Goal: Find specific page/section

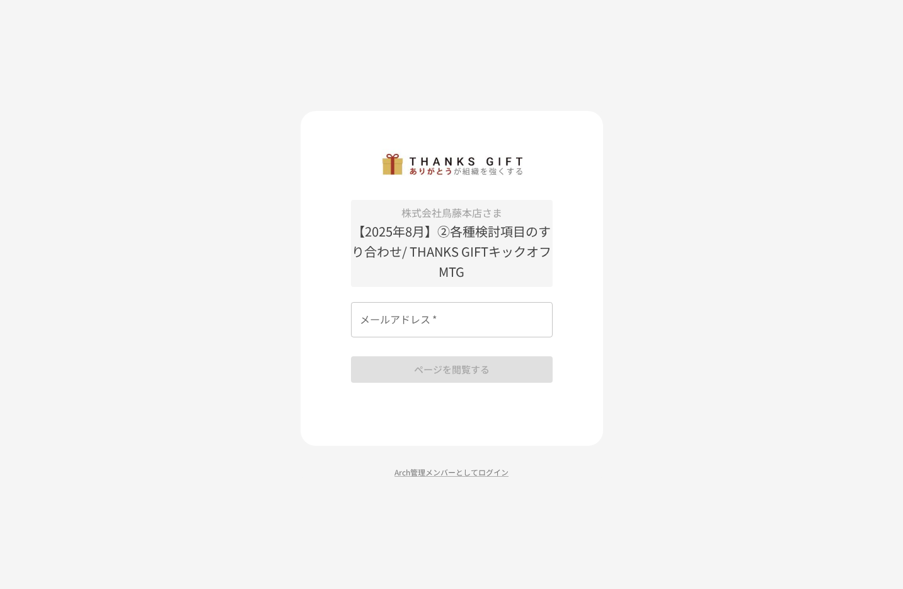
click at [386, 325] on input "メールアドレス   *" at bounding box center [452, 319] width 202 height 35
type input "**********"
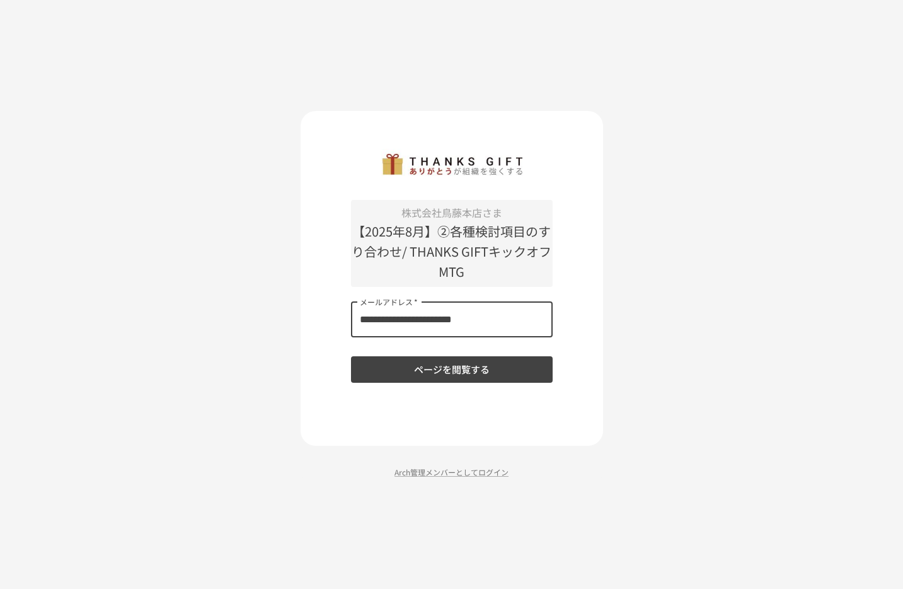
click at [421, 367] on button "ページを閲覧する" at bounding box center [452, 369] width 202 height 26
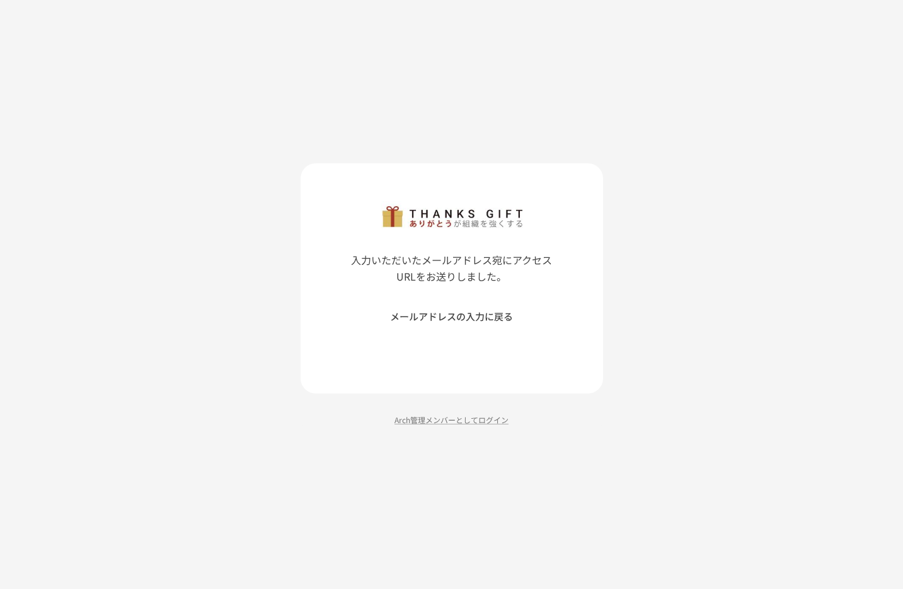
click at [454, 313] on button "メールアドレスの入力に戻る" at bounding box center [452, 316] width 202 height 26
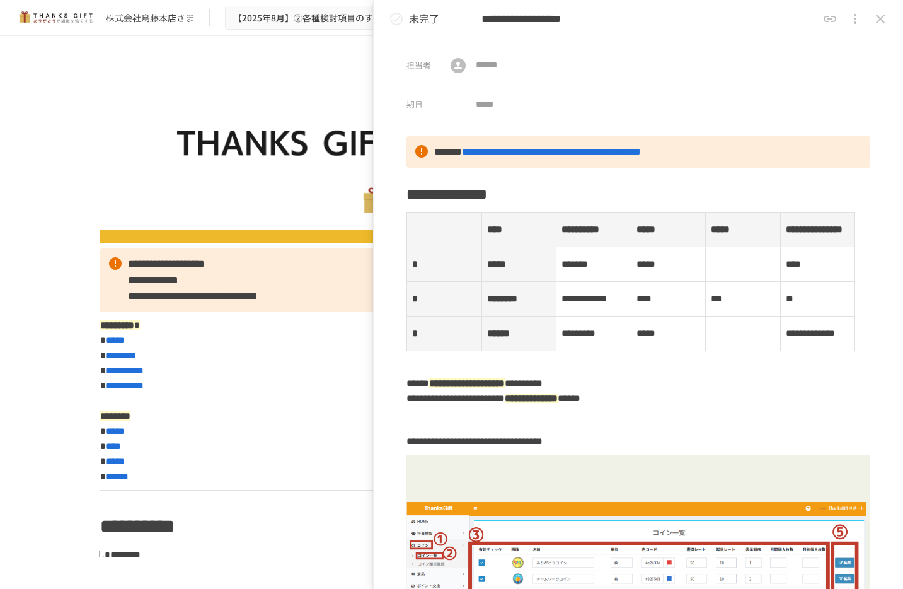
click at [102, 149] on img at bounding box center [452, 155] width 704 height 176
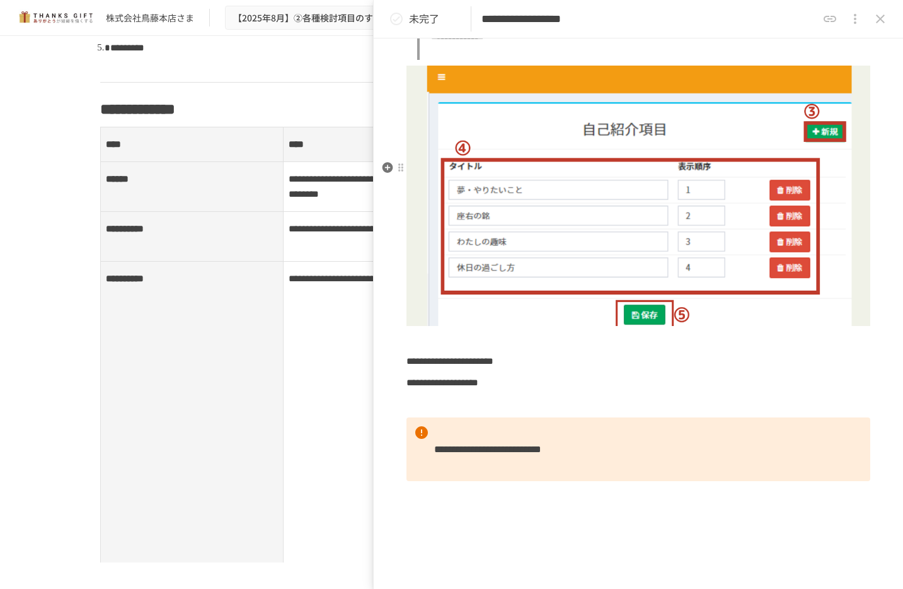
scroll to position [2887, 0]
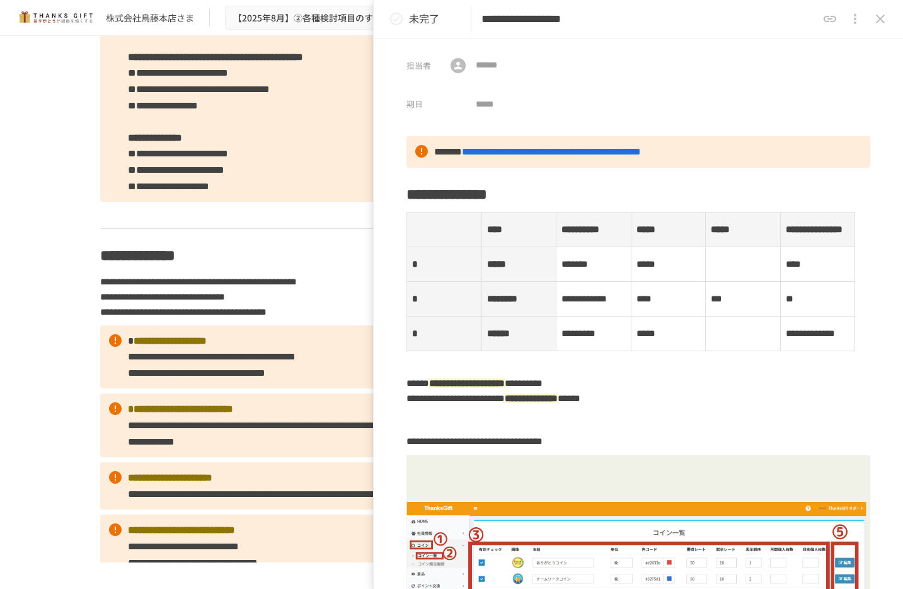
scroll to position [1702, 0]
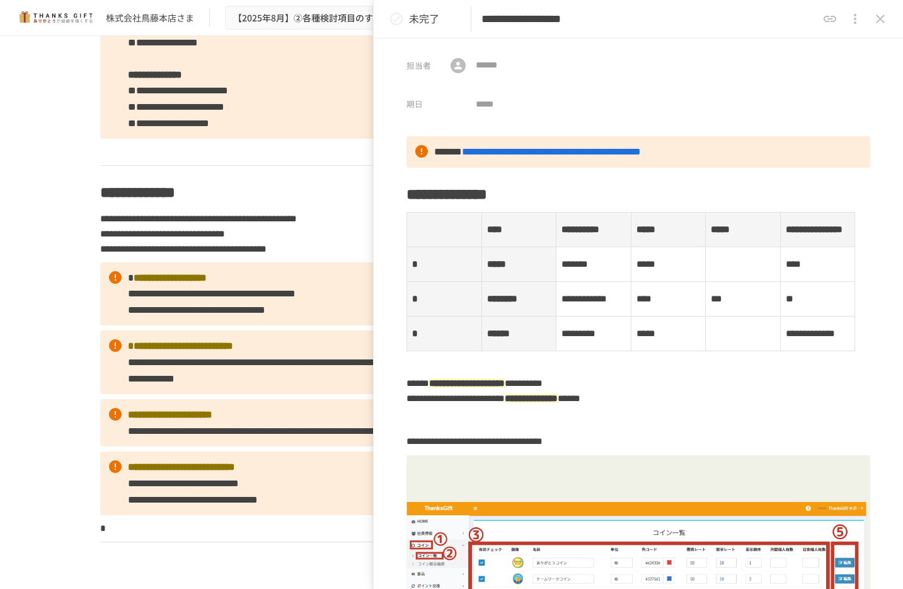
drag, startPoint x: 736, startPoint y: 25, endPoint x: 848, endPoint y: 34, distance: 113.2
click at [848, 34] on div "**********" at bounding box center [639, 19] width 530 height 38
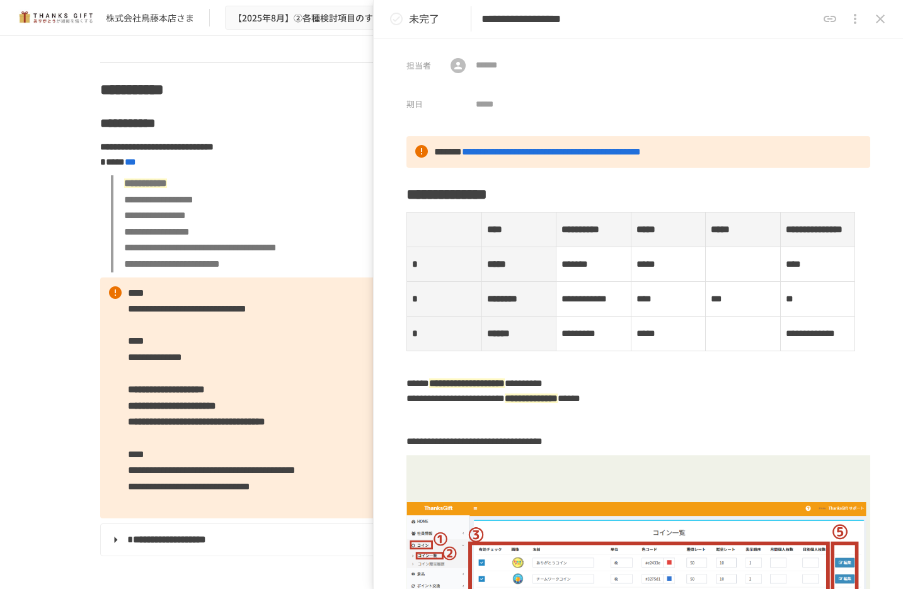
scroll to position [3215, 0]
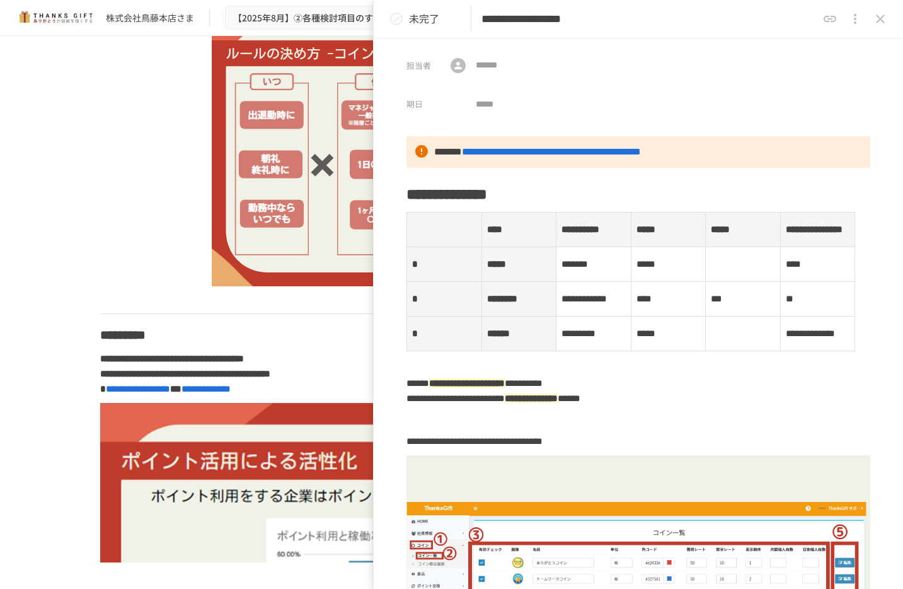
click at [123, 286] on div at bounding box center [452, 151] width 704 height 270
click at [883, 18] on icon "close drawer" at bounding box center [880, 18] width 15 height 15
